Goal: Obtain resource: Download file/media

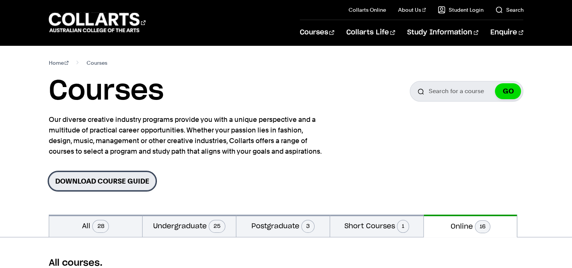
click at [73, 181] on link "Download Course Guide" at bounding box center [102, 181] width 107 height 19
click at [92, 179] on link "Download Course Guide" at bounding box center [102, 181] width 107 height 19
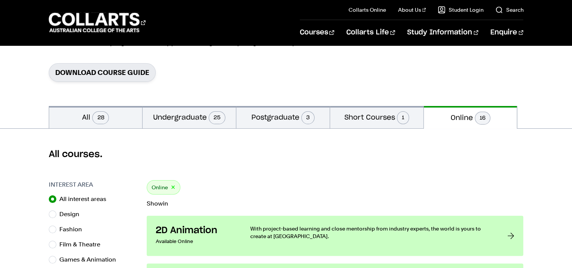
scroll to position [110, 0]
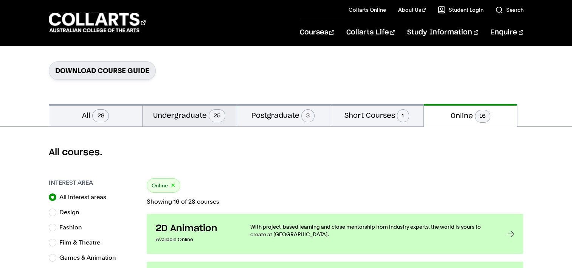
click at [191, 117] on button "Undergraduate 25" at bounding box center [189, 115] width 93 height 22
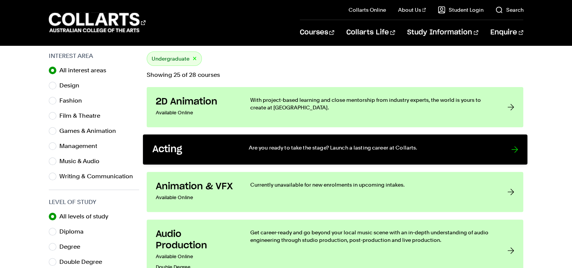
scroll to position [203, 0]
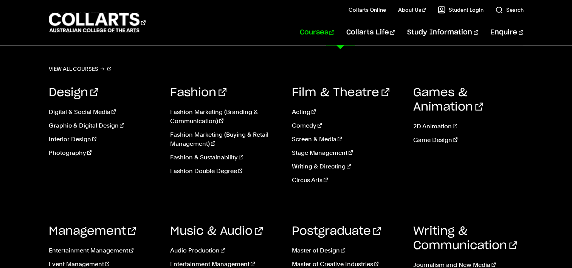
click at [333, 26] on link "Courses" at bounding box center [317, 32] width 34 height 25
click at [206, 237] on link "Music & Audio" at bounding box center [216, 230] width 93 height 11
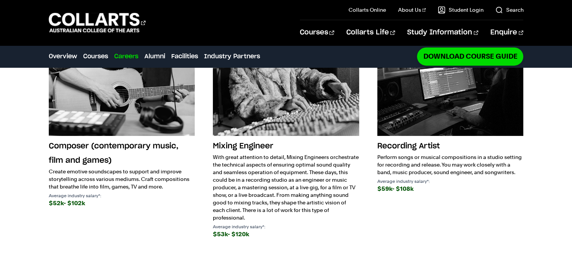
scroll to position [1056, 0]
